Goal: Information Seeking & Learning: Learn about a topic

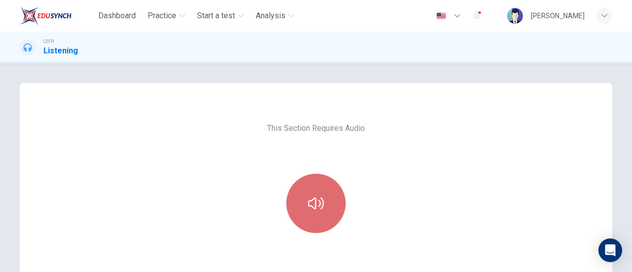
click at [327, 188] on button "button" at bounding box center [316, 203] width 59 height 59
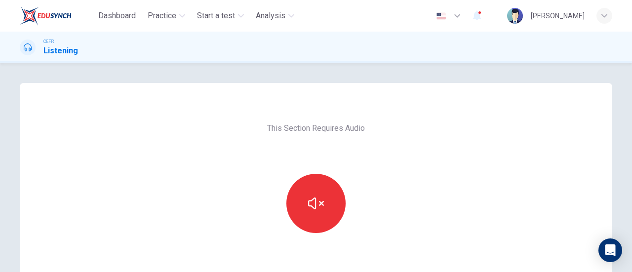
scroll to position [91, 0]
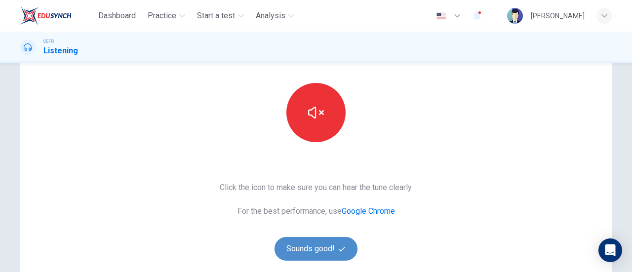
click at [324, 253] on button "Sounds good!" at bounding box center [316, 249] width 83 height 24
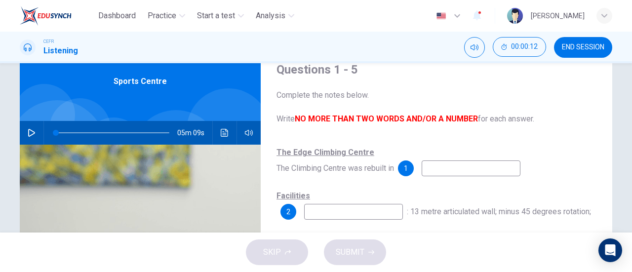
scroll to position [42, 0]
click at [29, 130] on icon "button" at bounding box center [31, 132] width 7 height 8
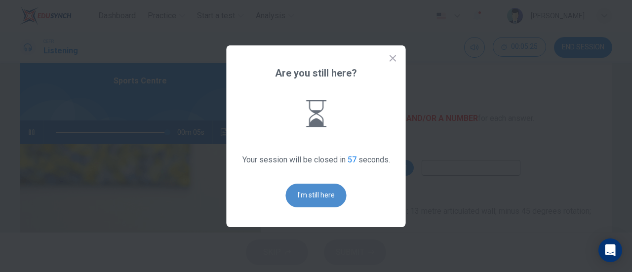
click at [330, 191] on button "I'm still here" at bounding box center [316, 196] width 61 height 24
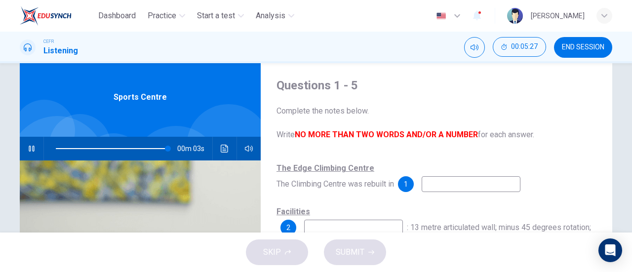
scroll to position [25, 0]
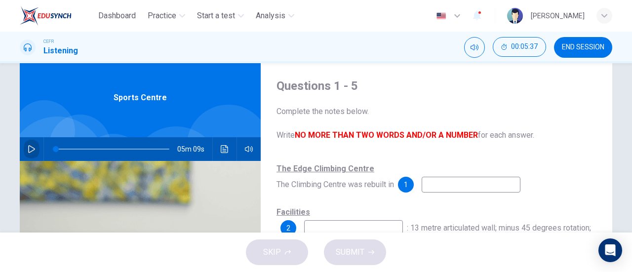
click at [33, 147] on icon "button" at bounding box center [32, 149] width 8 height 8
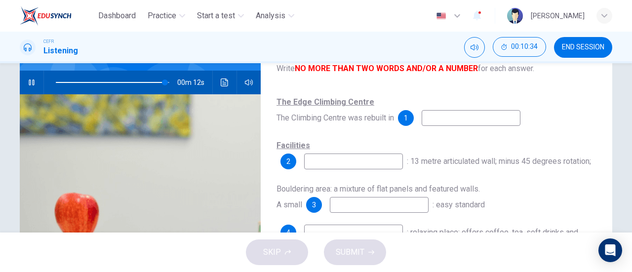
scroll to position [92, 0]
click at [29, 81] on icon "button" at bounding box center [31, 82] width 5 height 6
type input "97"
click at [446, 114] on input at bounding box center [471, 118] width 99 height 16
type input "1998"
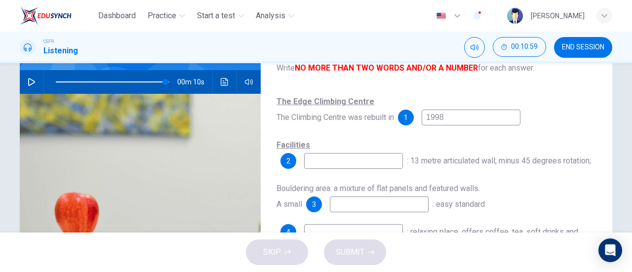
click at [372, 152] on div "Facilities 2 : 13 metre articulated wall; minus 45 degrees rotation;" at bounding box center [437, 153] width 320 height 32
click at [373, 163] on input at bounding box center [353, 161] width 99 height 16
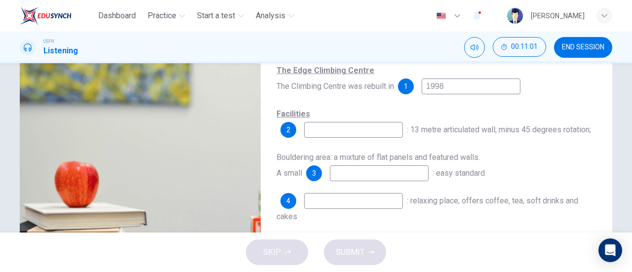
scroll to position [128, 0]
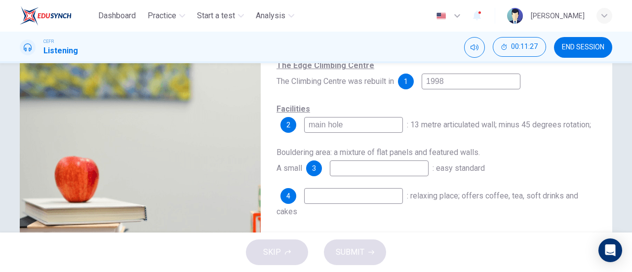
type input "main hole"
click at [405, 166] on input at bounding box center [379, 169] width 99 height 16
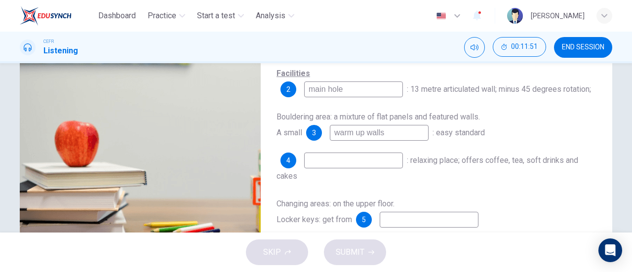
type input "warm up walls"
click at [370, 166] on input at bounding box center [353, 161] width 99 height 16
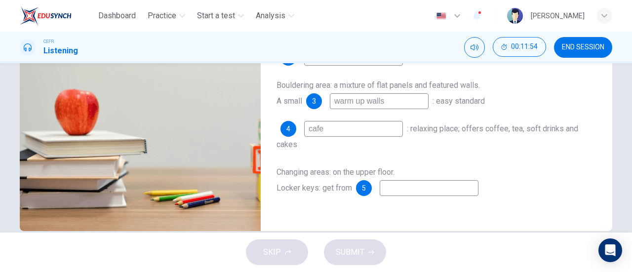
scroll to position [213, 0]
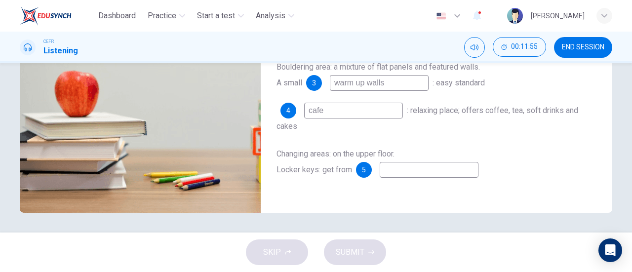
type input "cafe"
click at [402, 172] on input at bounding box center [429, 170] width 99 height 16
type input "r"
type input "97"
type input "re"
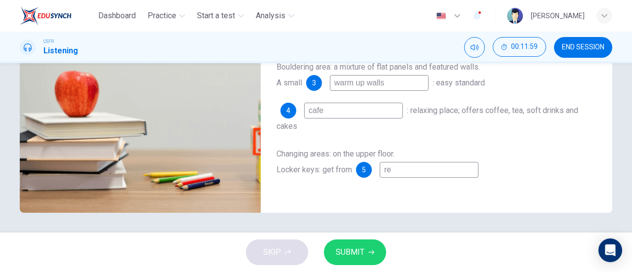
type input "97"
type input "rec"
type input "97"
type input "rece"
type input "97"
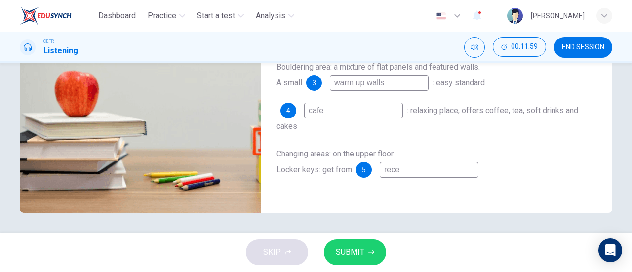
type input "recep"
type input "97"
type input "recept"
type input "97"
type input "recepti"
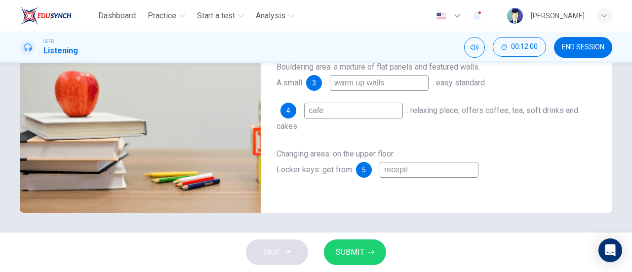
type input "97"
type input "receptio"
type input "97"
type input "reception"
type input "97"
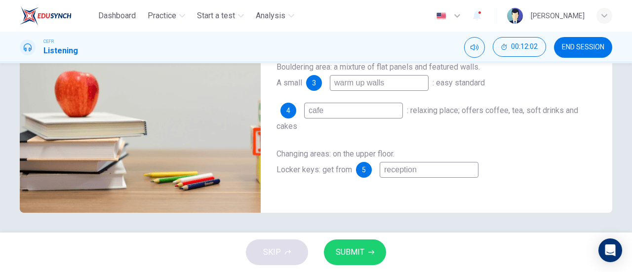
type input "receptioni"
type input "97"
type input "receptionis"
type input "97"
type input "receptionist"
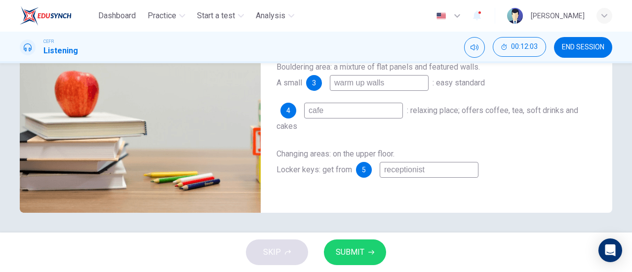
type input "97"
type input "receptionist"
type input "97"
type input "receptionist a"
type input "97"
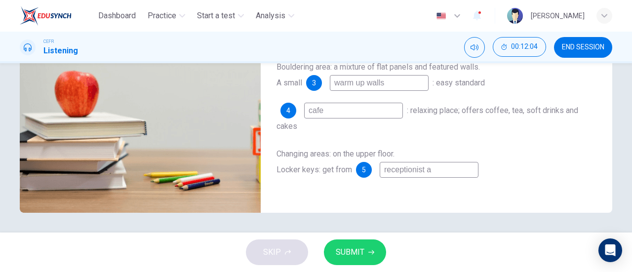
type input "receptionist ar"
type input "97"
type input "receptionist are"
type input "97"
type input "receptionist area"
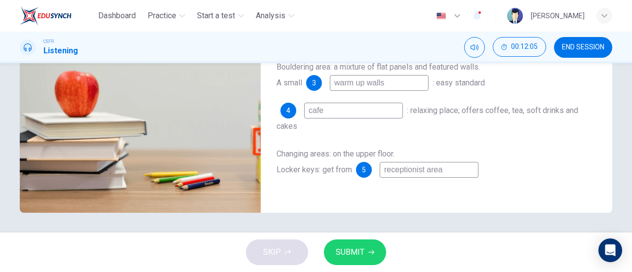
type input "97"
type input "receptionist area"
click at [347, 247] on span "SUBMIT" at bounding box center [350, 253] width 29 height 14
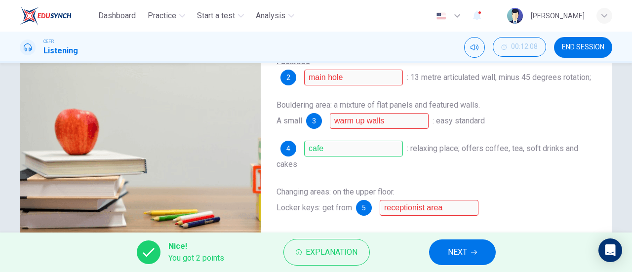
scroll to position [187, 0]
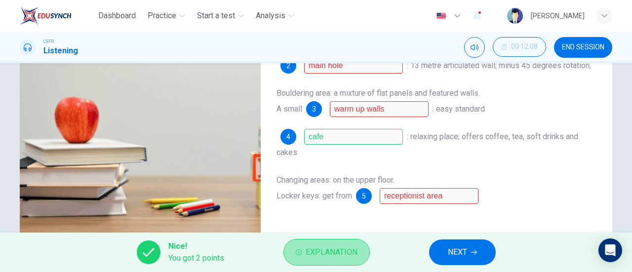
click at [333, 253] on span "Explanation" at bounding box center [332, 253] width 52 height 14
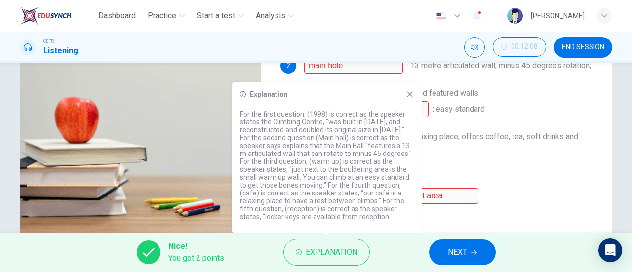
click at [411, 94] on icon at bounding box center [410, 94] width 5 height 5
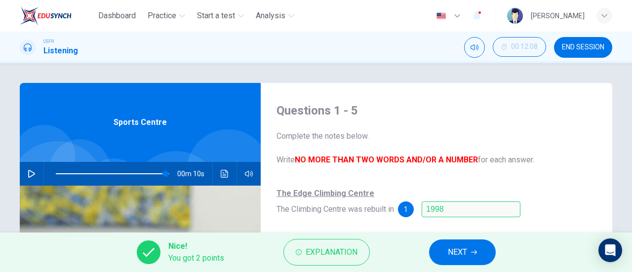
scroll to position [213, 0]
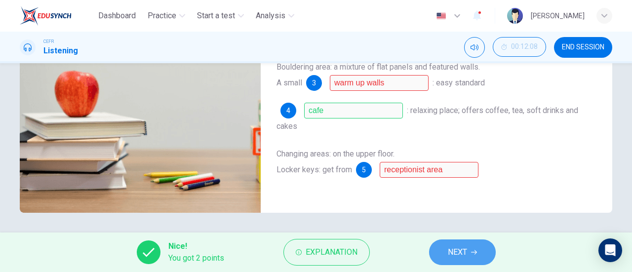
click at [474, 252] on icon "button" at bounding box center [474, 253] width 6 height 6
type input "97"
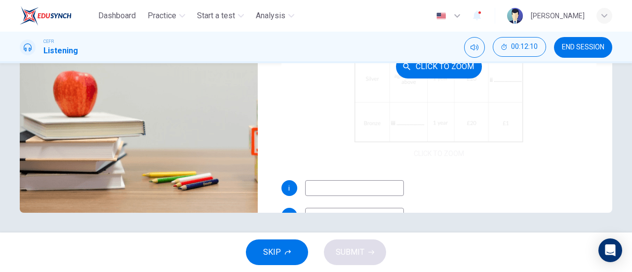
scroll to position [82, 0]
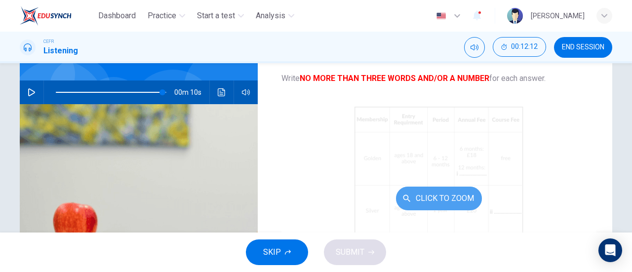
click at [446, 200] on button "Click to Zoom" at bounding box center [439, 199] width 86 height 24
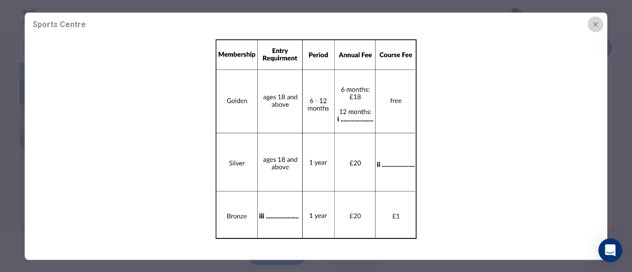
click at [600, 24] on button "button" at bounding box center [596, 24] width 16 height 16
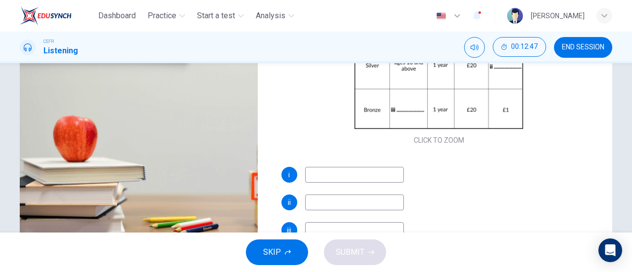
scroll to position [213, 0]
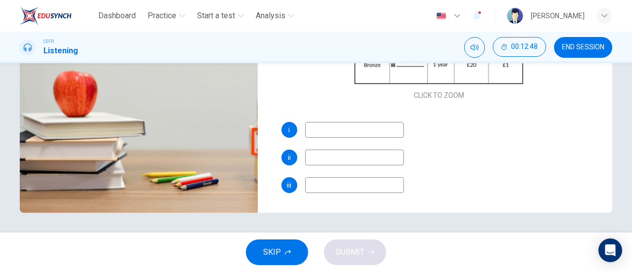
click at [359, 184] on input at bounding box center [354, 185] width 99 height 16
type input "below 17"
click at [383, 155] on input at bounding box center [354, 158] width 99 height 16
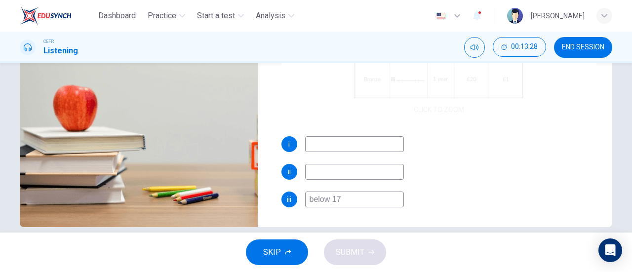
scroll to position [200, 0]
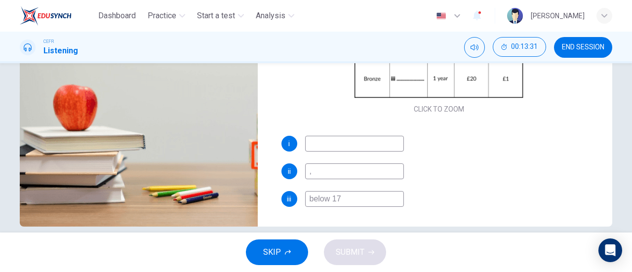
type input ","
click at [368, 144] on input at bounding box center [354, 144] width 99 height 16
type input "97"
type input "."
click at [358, 250] on span "SUBMIT" at bounding box center [350, 253] width 29 height 14
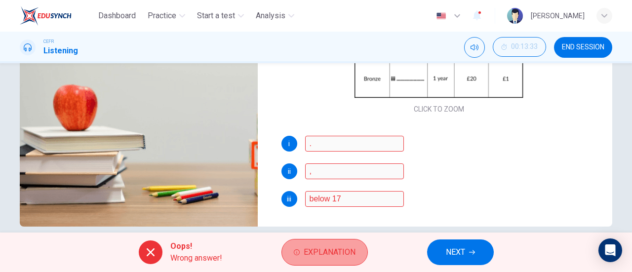
click at [342, 250] on span "Explanation" at bounding box center [330, 253] width 52 height 14
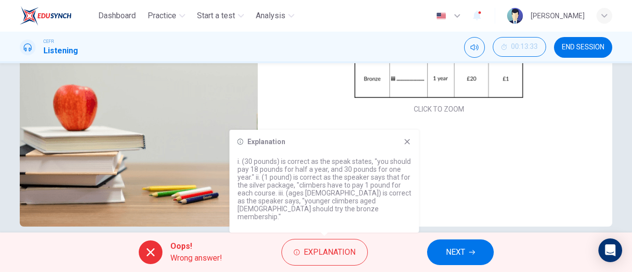
click at [442, 250] on button "NEXT" at bounding box center [460, 253] width 67 height 26
type input "97"
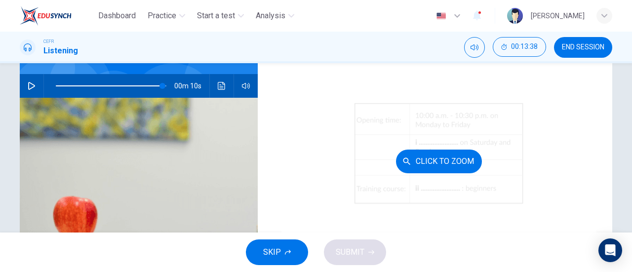
scroll to position [116, 0]
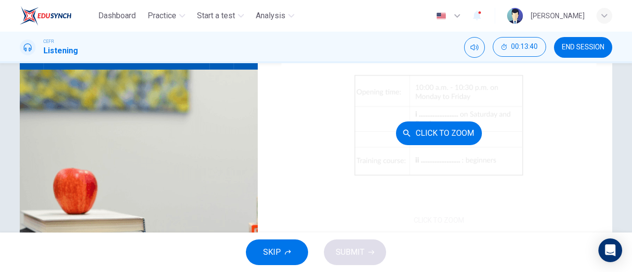
click at [316, 164] on div "Click to Zoom" at bounding box center [440, 133] width 316 height 188
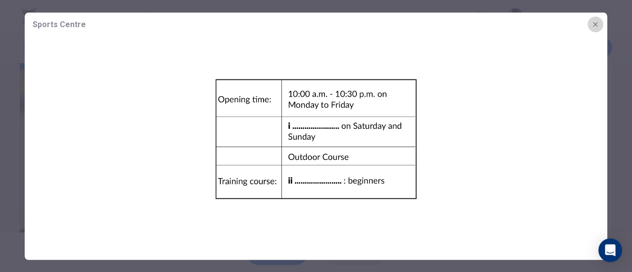
click at [596, 24] on icon "button" at bounding box center [595, 24] width 4 height 4
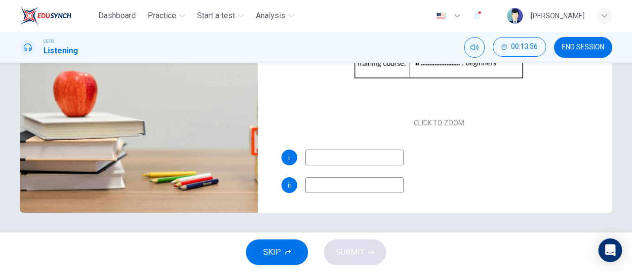
scroll to position [213, 0]
click at [386, 163] on input at bounding box center [354, 158] width 99 height 16
type input "/"
click at [386, 188] on input at bounding box center [354, 186] width 99 height 16
type input "97"
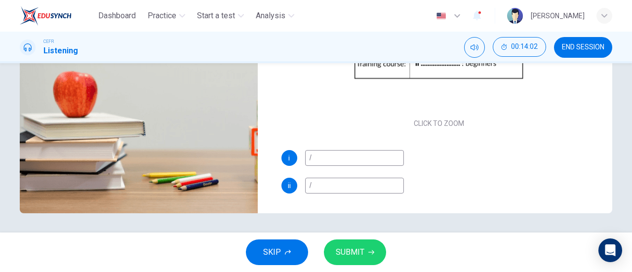
type input "/"
click at [369, 253] on icon "button" at bounding box center [372, 253] width 6 height 6
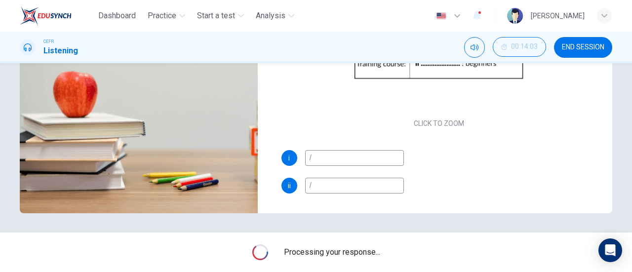
type input "97"
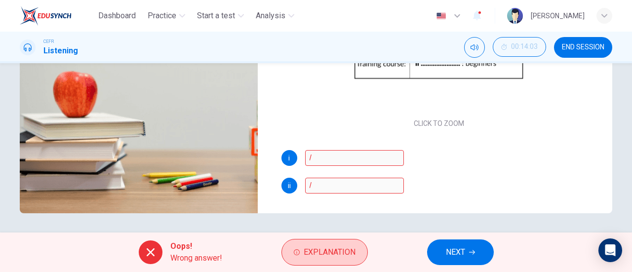
click at [340, 258] on span "Explanation" at bounding box center [330, 253] width 52 height 14
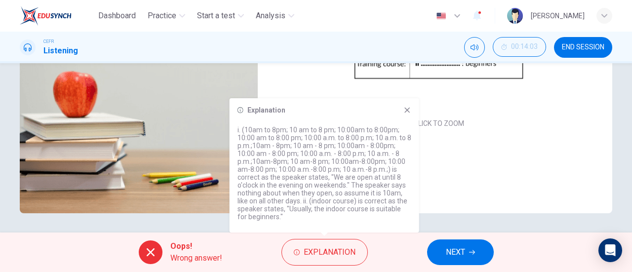
click at [406, 108] on icon at bounding box center [408, 110] width 8 height 8
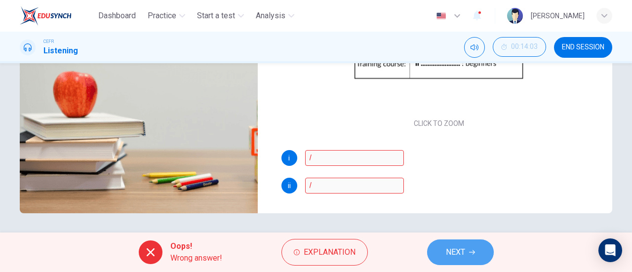
click at [458, 252] on span "NEXT" at bounding box center [455, 253] width 19 height 14
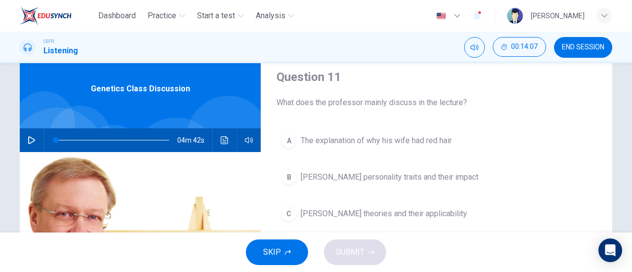
scroll to position [0, 0]
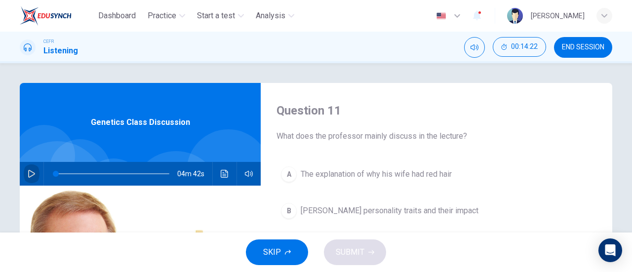
click at [28, 174] on icon "button" at bounding box center [32, 174] width 8 height 8
click at [36, 168] on button "button" at bounding box center [32, 174] width 16 height 24
click at [28, 177] on icon "button" at bounding box center [32, 174] width 8 height 8
click at [32, 173] on icon "button" at bounding box center [31, 174] width 7 height 8
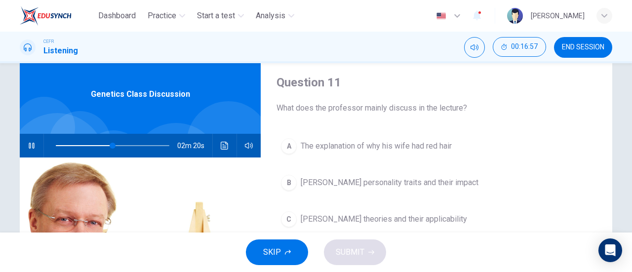
scroll to position [21, 0]
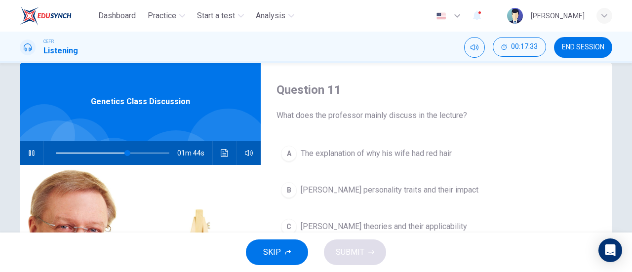
type input "63"
click at [24, 141] on button "button" at bounding box center [32, 153] width 16 height 24
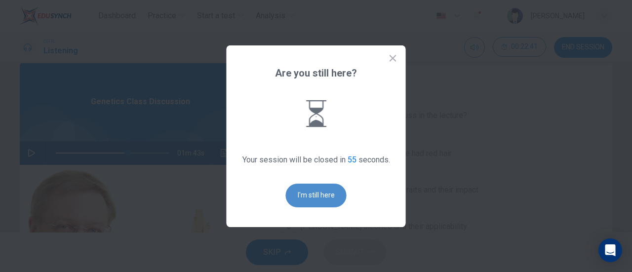
click at [325, 206] on button "I'm still here" at bounding box center [316, 196] width 61 height 24
click at [394, 56] on icon at bounding box center [393, 58] width 10 height 10
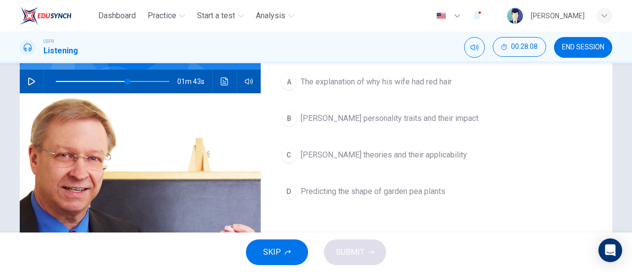
scroll to position [0, 0]
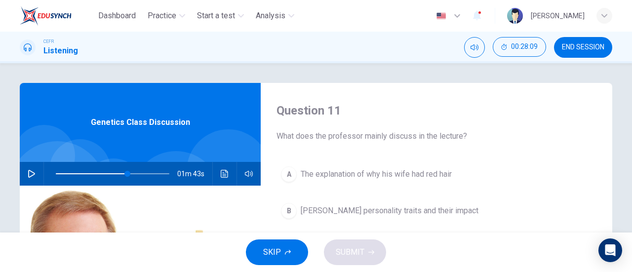
click at [238, 149] on div at bounding box center [228, 170] width 83 height 83
click at [286, 248] on button "SKIP" at bounding box center [277, 253] width 62 height 26
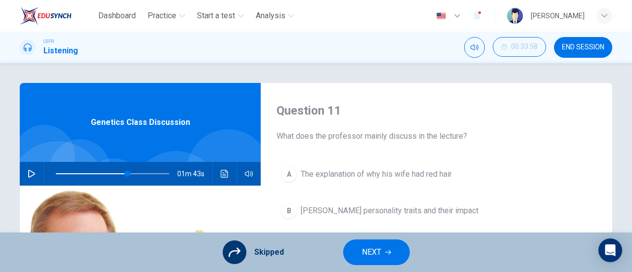
click at [238, 251] on icon at bounding box center [235, 252] width 12 height 9
click at [382, 257] on button "NEXT" at bounding box center [376, 253] width 67 height 26
type input "63"
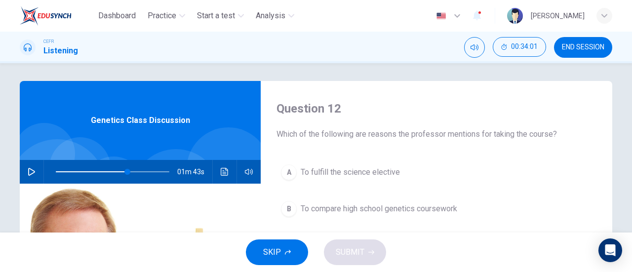
scroll to position [42, 0]
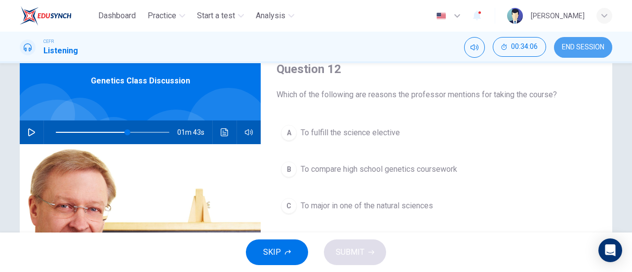
click at [566, 54] on button "END SESSION" at bounding box center [583, 47] width 58 height 21
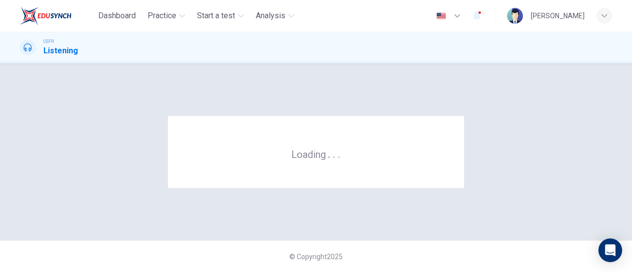
scroll to position [0, 0]
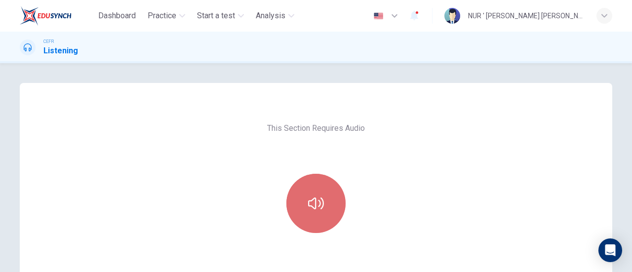
click at [311, 203] on icon "button" at bounding box center [316, 204] width 16 height 16
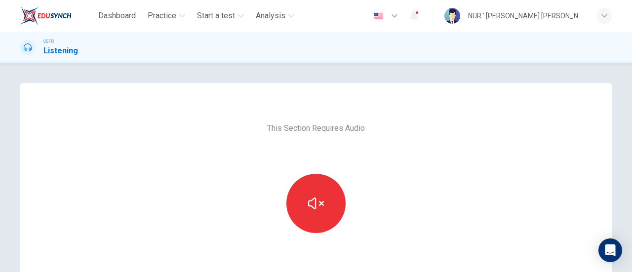
scroll to position [95, 0]
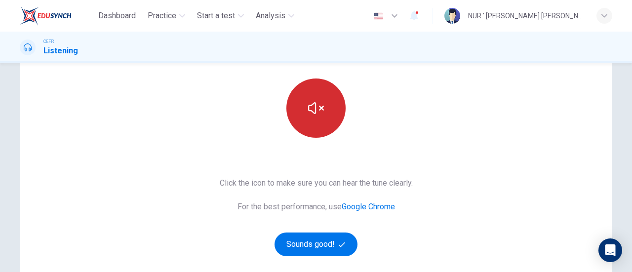
click at [316, 123] on button "button" at bounding box center [316, 108] width 59 height 59
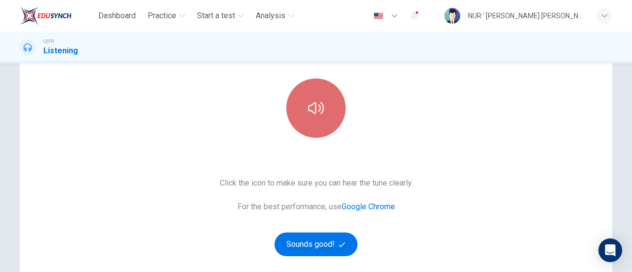
click at [316, 123] on button "button" at bounding box center [316, 108] width 59 height 59
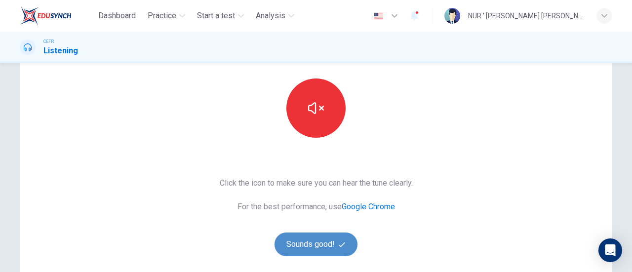
click at [336, 237] on button "Sounds good!" at bounding box center [316, 245] width 83 height 24
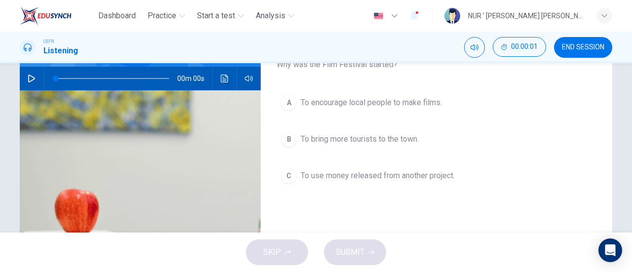
scroll to position [0, 0]
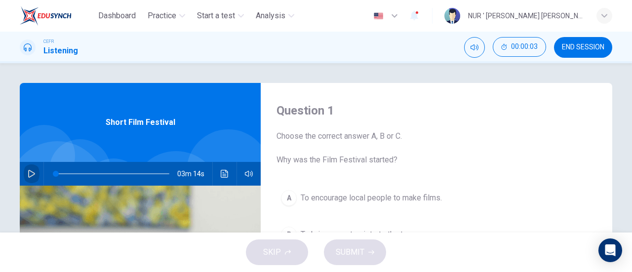
click at [28, 173] on icon "button" at bounding box center [31, 174] width 7 height 8
type input "65"
type input "89"
